Goal: Information Seeking & Learning: Learn about a topic

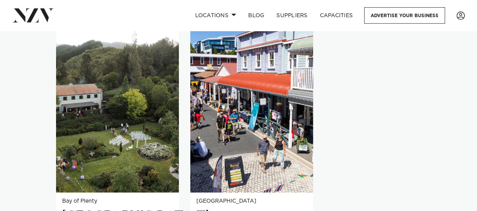
scroll to position [548, 0]
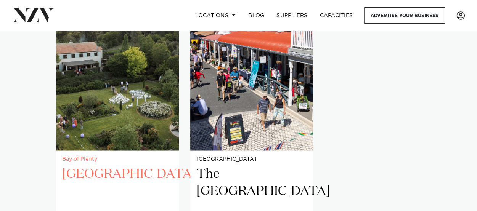
click at [90, 165] on h2 "[GEOGRAPHIC_DATA]" at bounding box center [117, 190] width 111 height 51
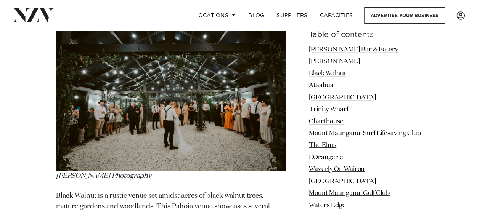
scroll to position [1564, 0]
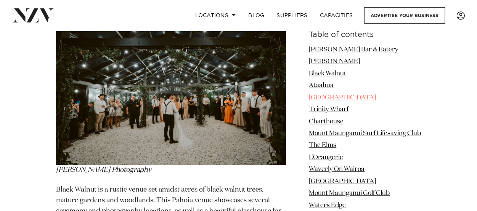
click at [332, 96] on link "[GEOGRAPHIC_DATA]" at bounding box center [342, 98] width 67 height 6
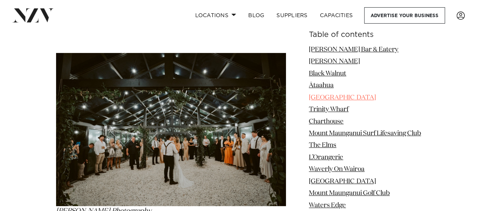
click at [332, 96] on link "[GEOGRAPHIC_DATA]" at bounding box center [342, 98] width 67 height 6
click at [324, 98] on link "[GEOGRAPHIC_DATA]" at bounding box center [342, 98] width 67 height 6
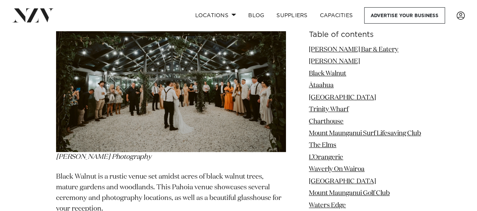
scroll to position [1583, 0]
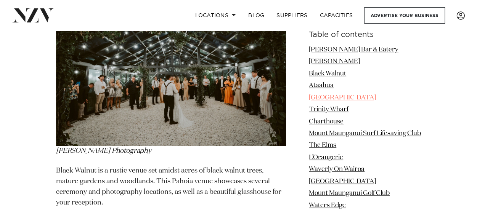
click at [330, 99] on link "[GEOGRAPHIC_DATA]" at bounding box center [342, 98] width 67 height 6
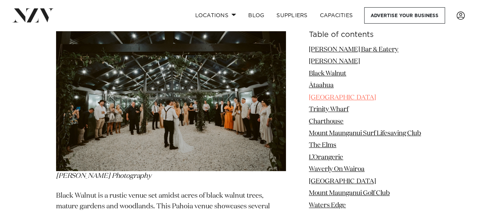
click at [330, 99] on link "[GEOGRAPHIC_DATA]" at bounding box center [342, 98] width 67 height 6
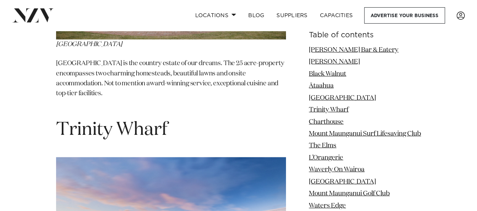
scroll to position [2255, 0]
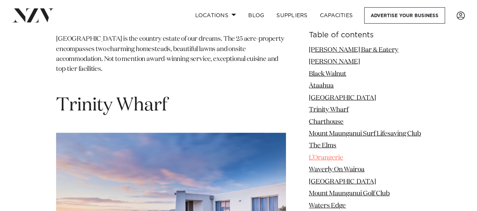
click at [335, 158] on link "L’Orangerie" at bounding box center [326, 157] width 34 height 6
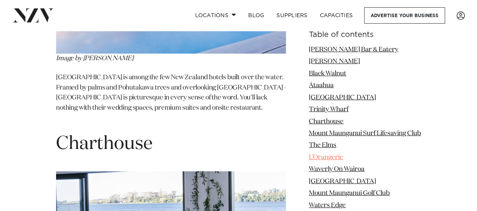
scroll to position [2491, 0]
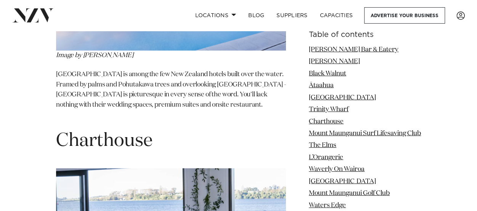
drag, startPoint x: 56, startPoint y: 40, endPoint x: 161, endPoint y: 53, distance: 106.1
copy h1 "L’Orangerie"
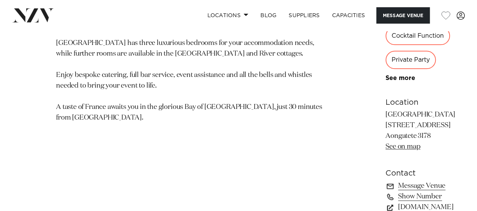
scroll to position [127, 0]
